Goal: Task Accomplishment & Management: Complete application form

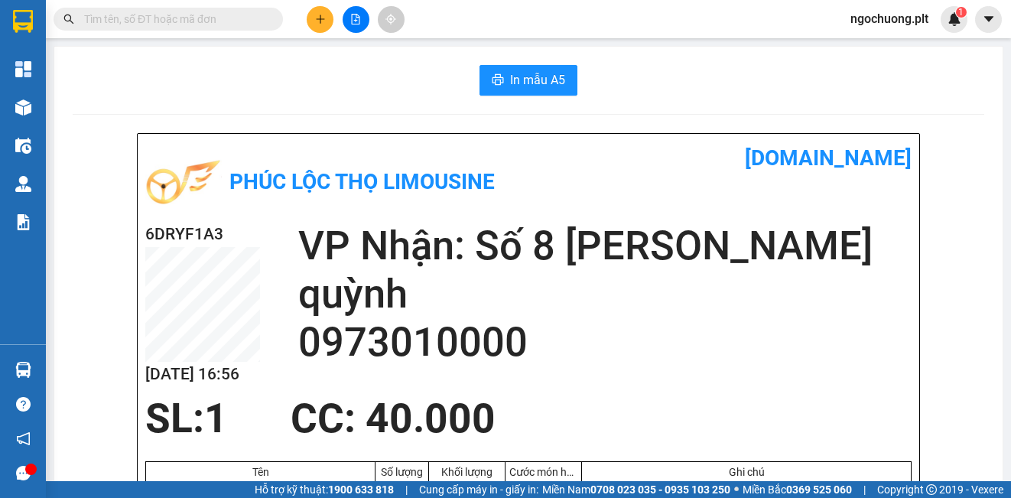
click at [322, 21] on icon "plus" at bounding box center [320, 19] width 11 height 11
click at [359, 57] on div "Tạo đơn hàng" at bounding box center [380, 57] width 67 height 17
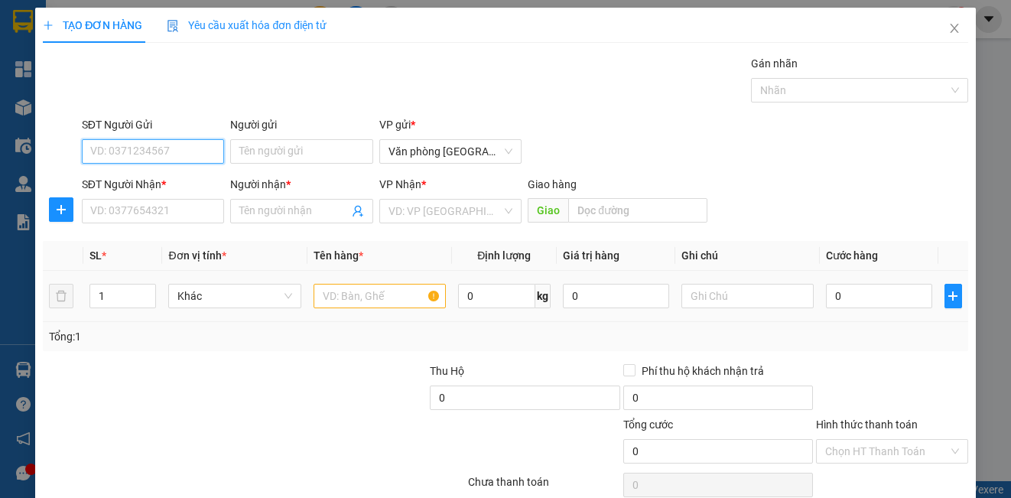
click at [135, 152] on input "SĐT Người Gửi" at bounding box center [153, 151] width 142 height 24
click at [161, 189] on div "0918519394 - [PERSON_NAME]" at bounding box center [165, 182] width 151 height 17
type input "0918519394"
type input "tùng"
type input "0916694802"
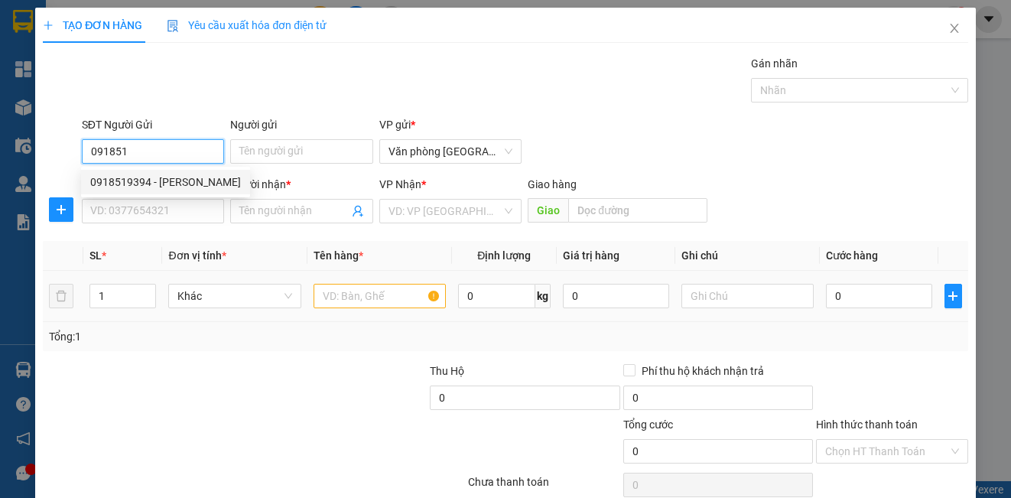
type input "HƯƠNG"
type input "30.000"
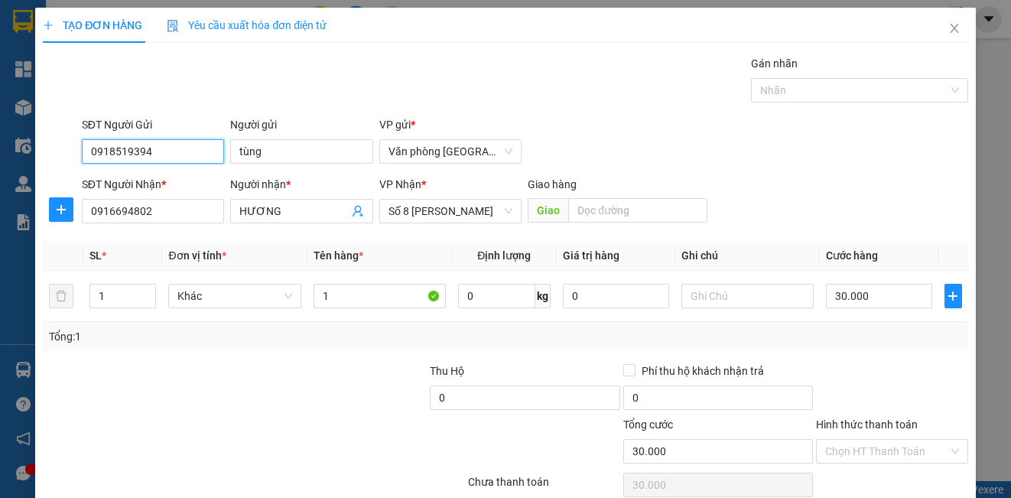
type input "0918519394"
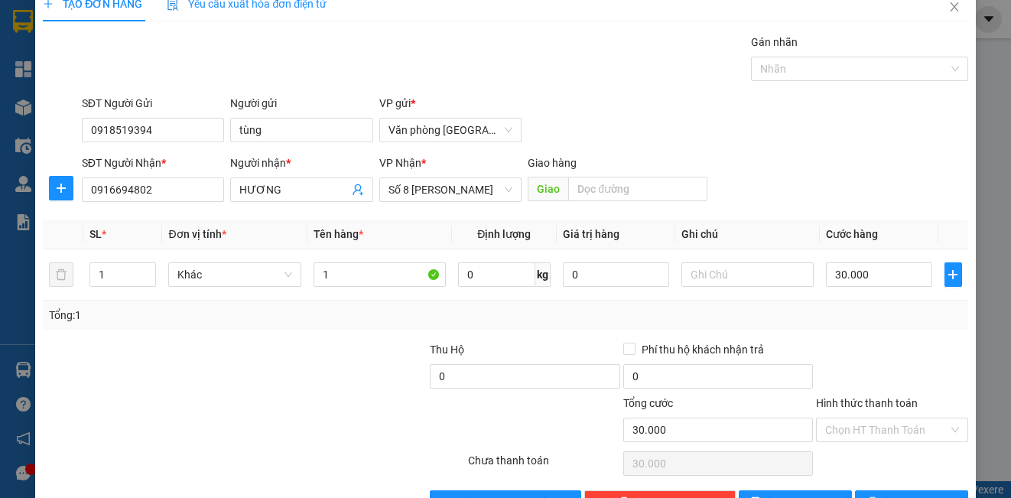
scroll to position [34, 0]
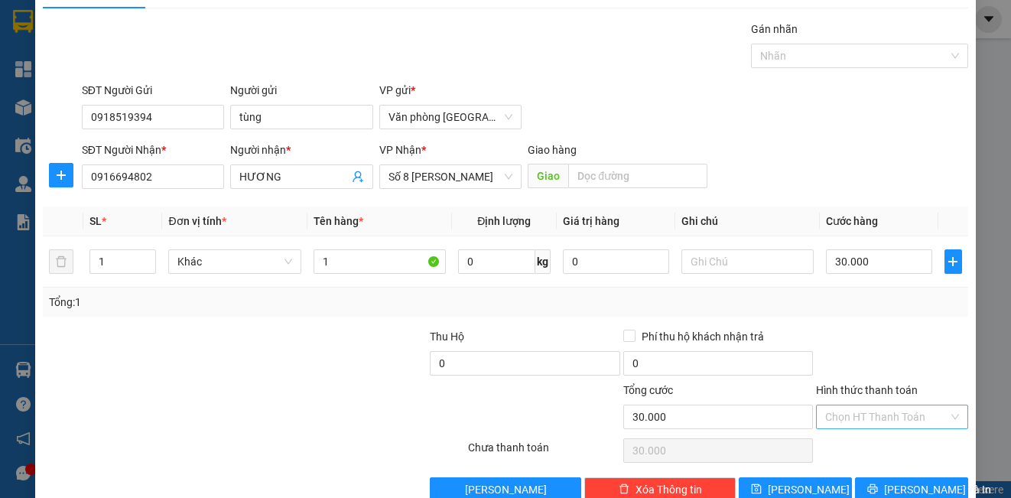
click at [941, 414] on div "Chọn HT Thanh Toán" at bounding box center [891, 417] width 151 height 24
click at [862, 341] on div "Tại văn phòng" at bounding box center [882, 337] width 132 height 17
type input "0"
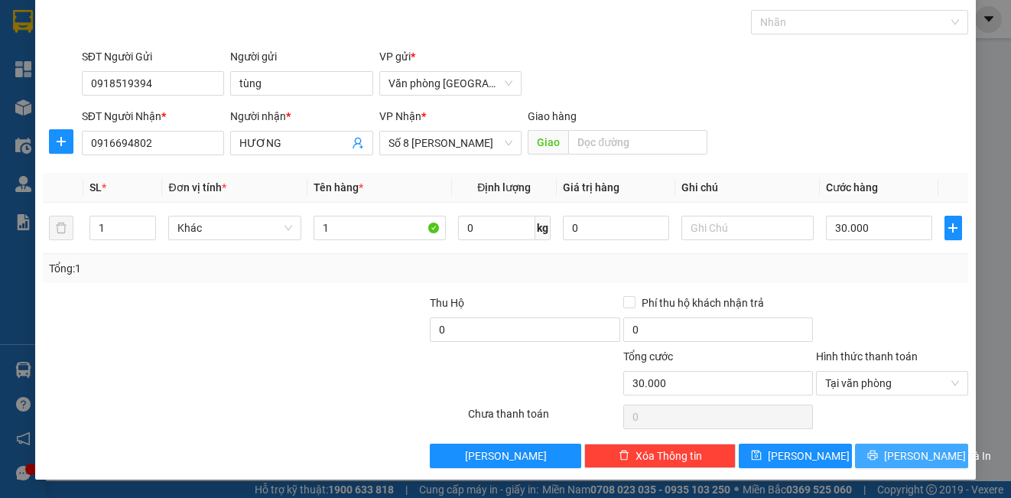
click at [904, 449] on span "[PERSON_NAME] và In" at bounding box center [937, 455] width 107 height 17
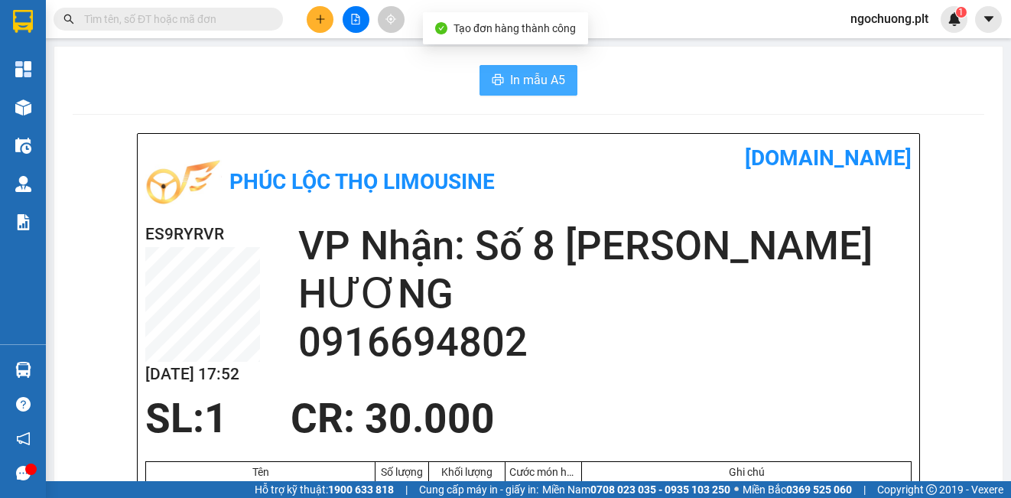
click at [538, 79] on span "In mẫu A5" at bounding box center [537, 79] width 55 height 19
